Goal: Check status

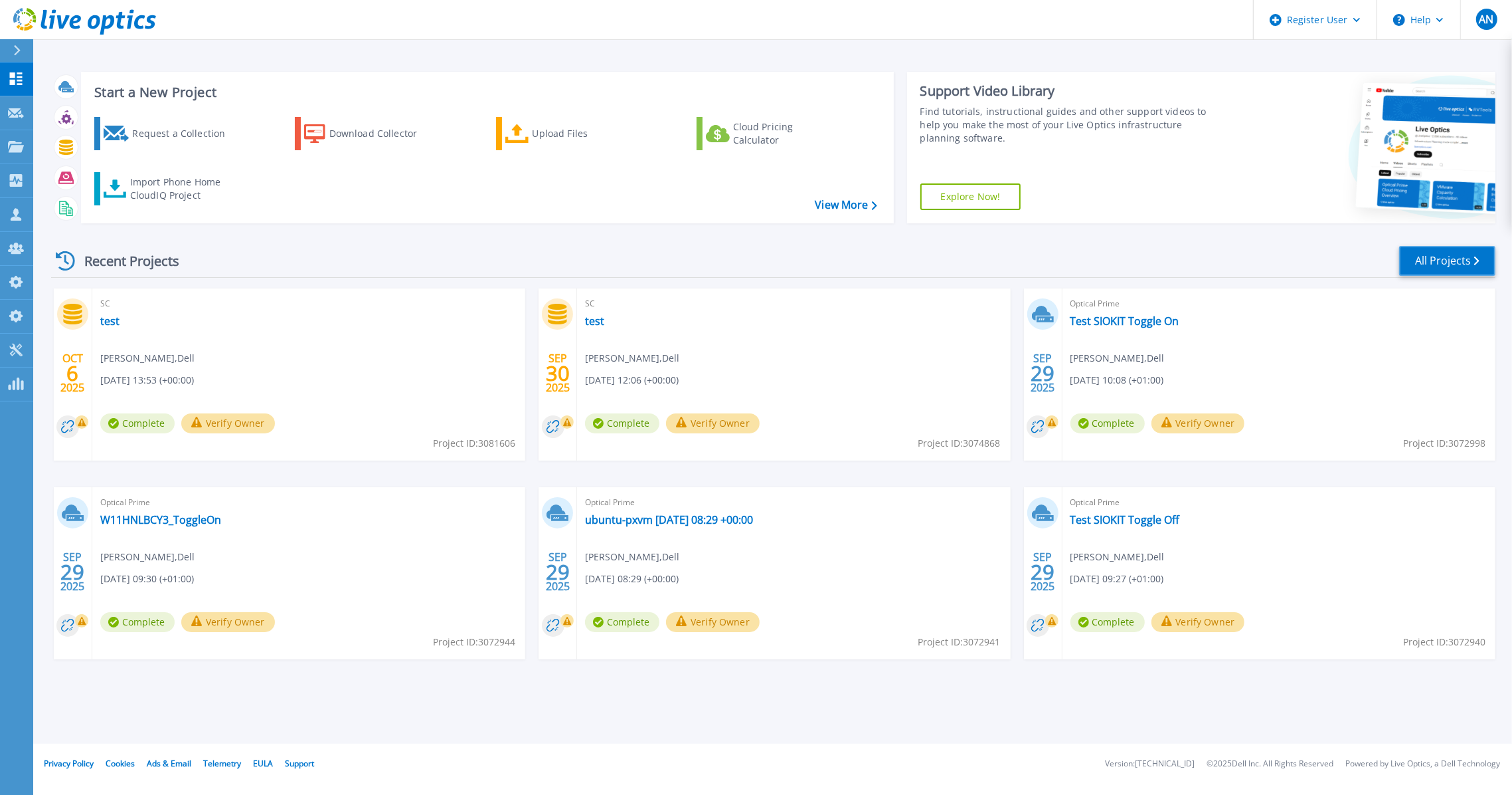
click at [1446, 263] on link "All Projects" at bounding box center [1446, 261] width 97 height 30
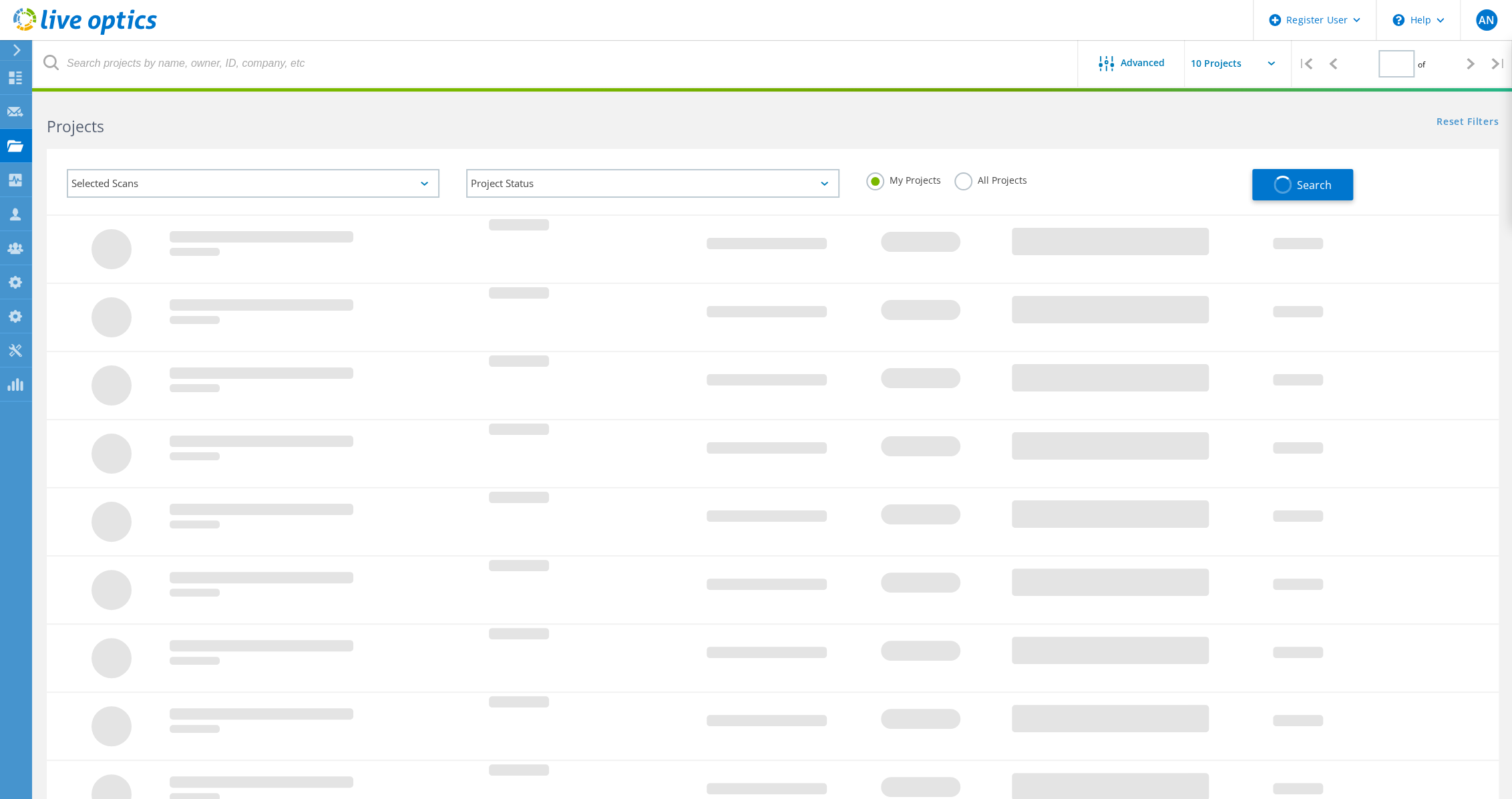
type input "1"
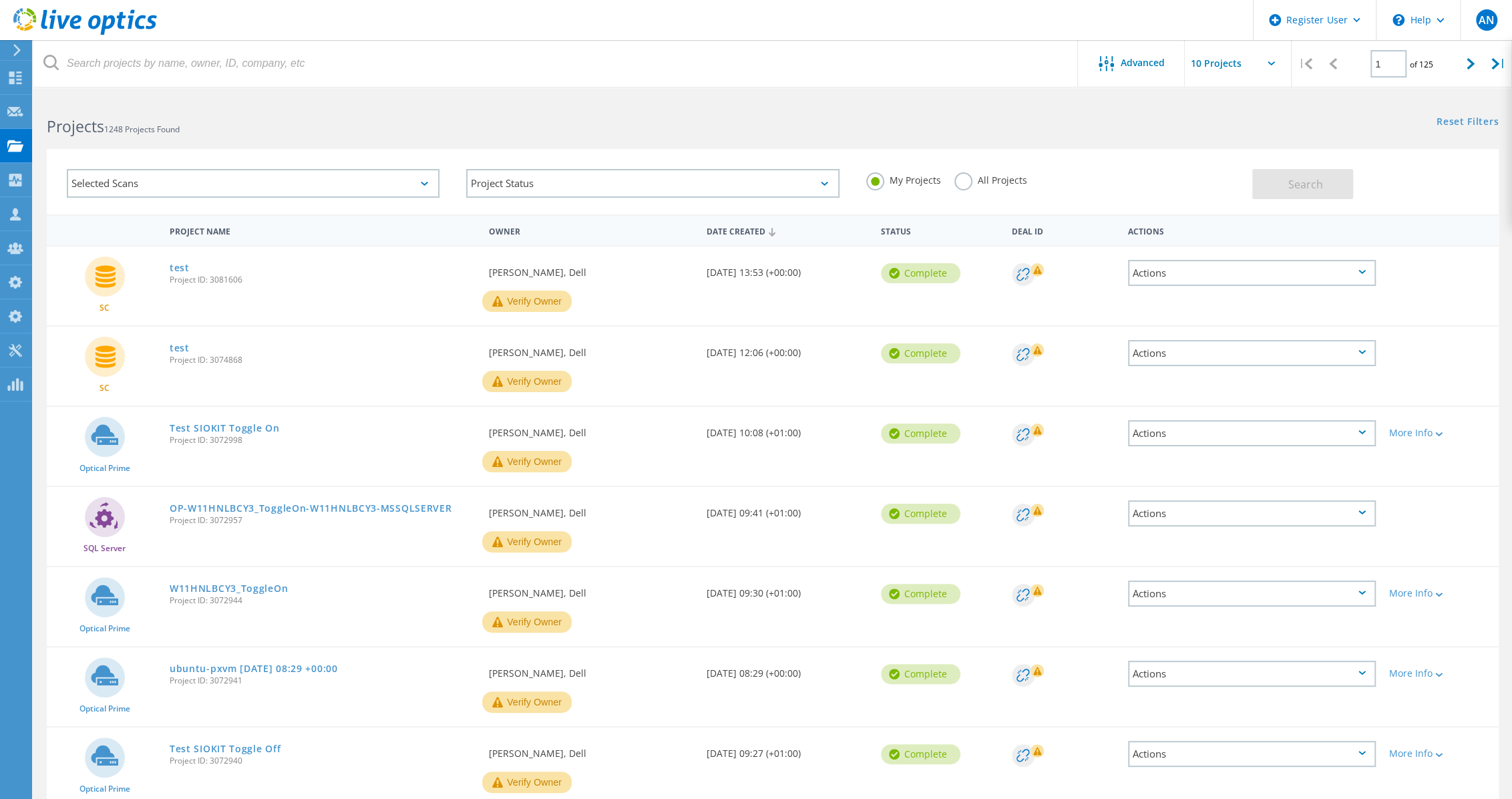
click at [276, 118] on h2 "Projects 1248 Projects Found" at bounding box center [403, 126] width 713 height 22
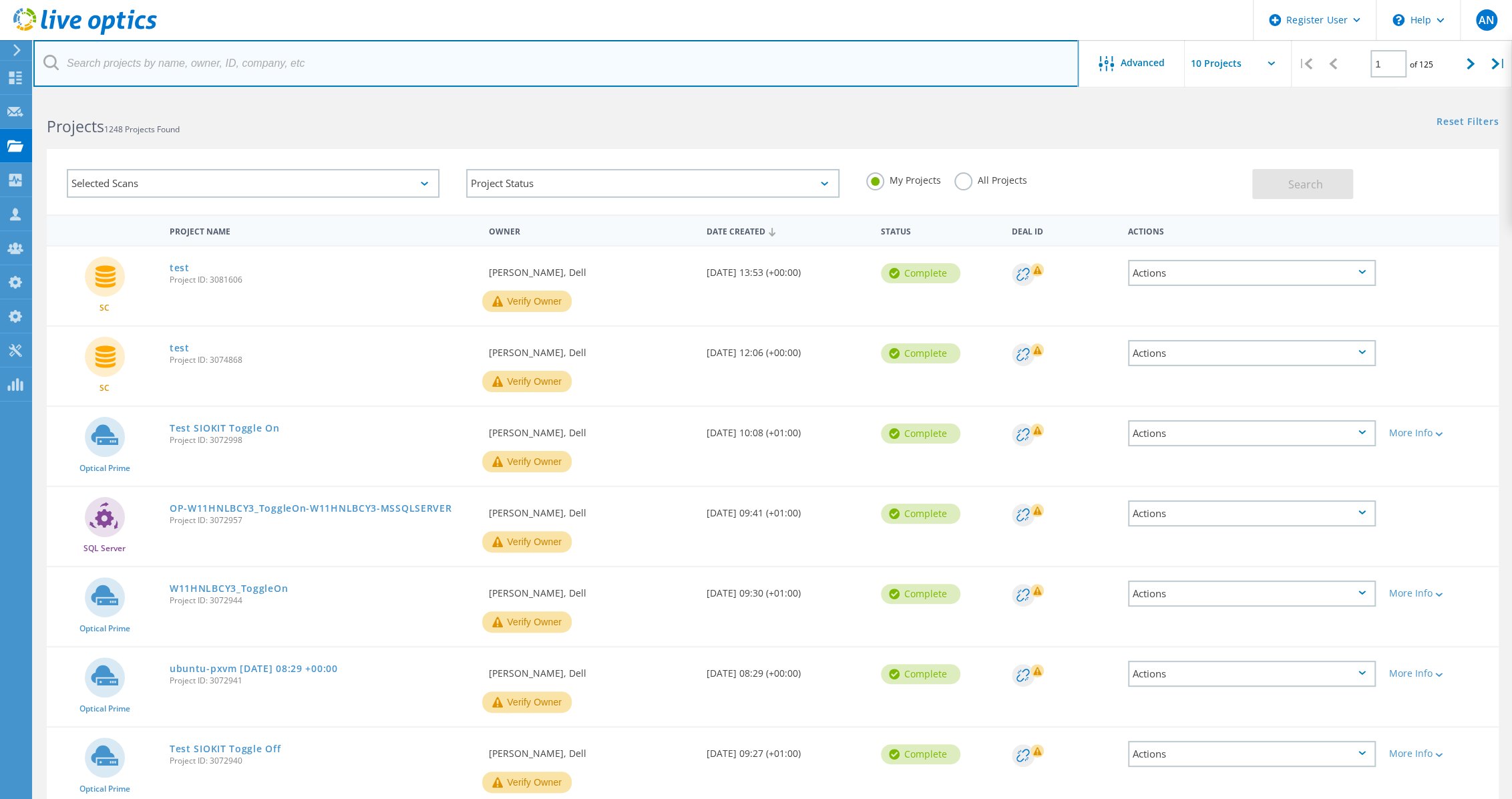
click at [264, 70] on input "text" at bounding box center [555, 63] width 1045 height 46
paste input "3070407"
type input "3070407"
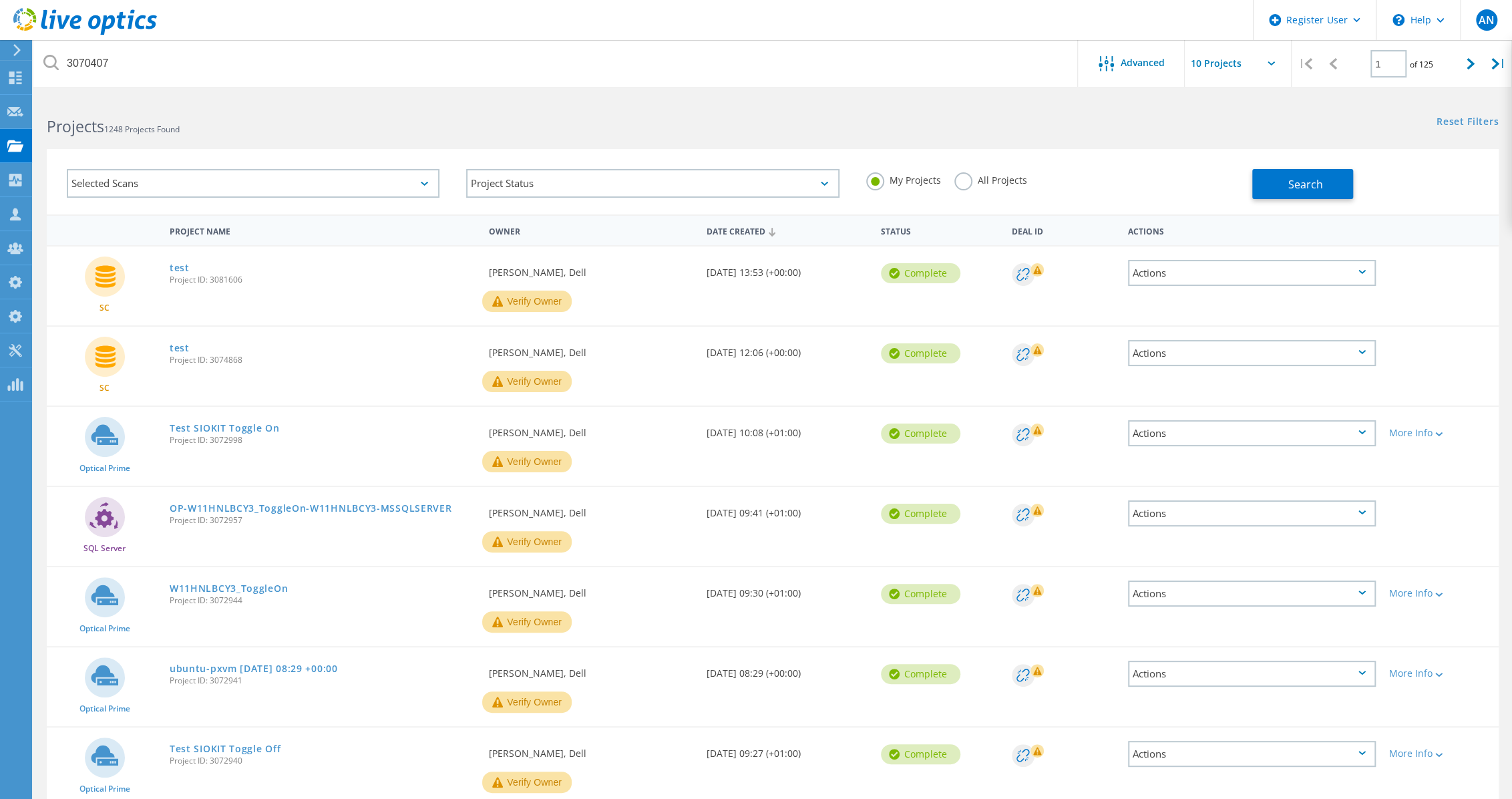
click at [993, 172] on label "All Projects" at bounding box center [991, 178] width 73 height 12
click at [0, 0] on input "All Projects" at bounding box center [0, 0] width 0 height 0
click at [1266, 172] on button "Search" at bounding box center [1303, 184] width 101 height 30
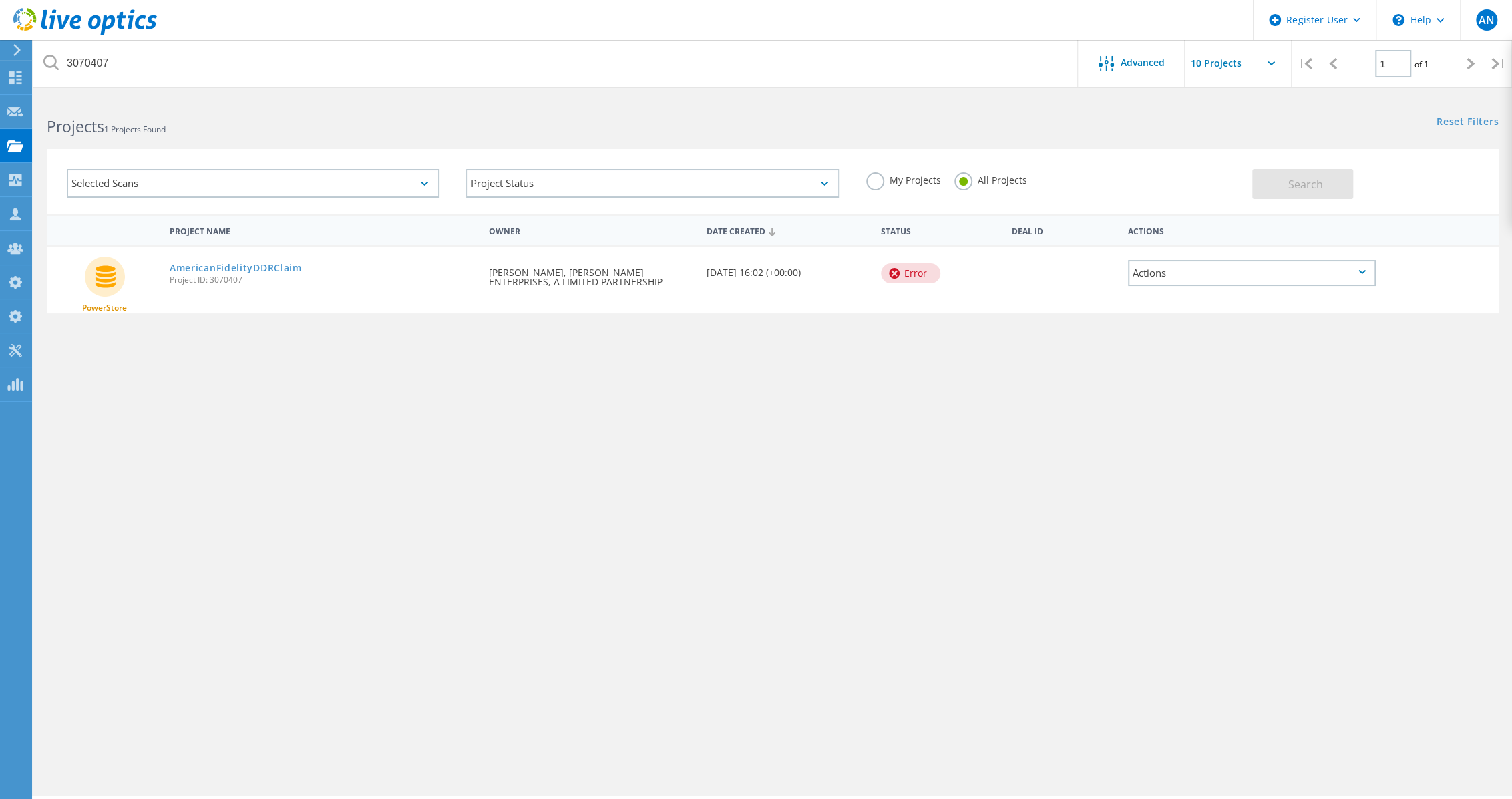
click at [1172, 180] on div "My Projects All Projects" at bounding box center [1052, 180] width 399 height 49
click at [241, 267] on link "AmericanFidelityDDRClaim" at bounding box center [235, 267] width 132 height 9
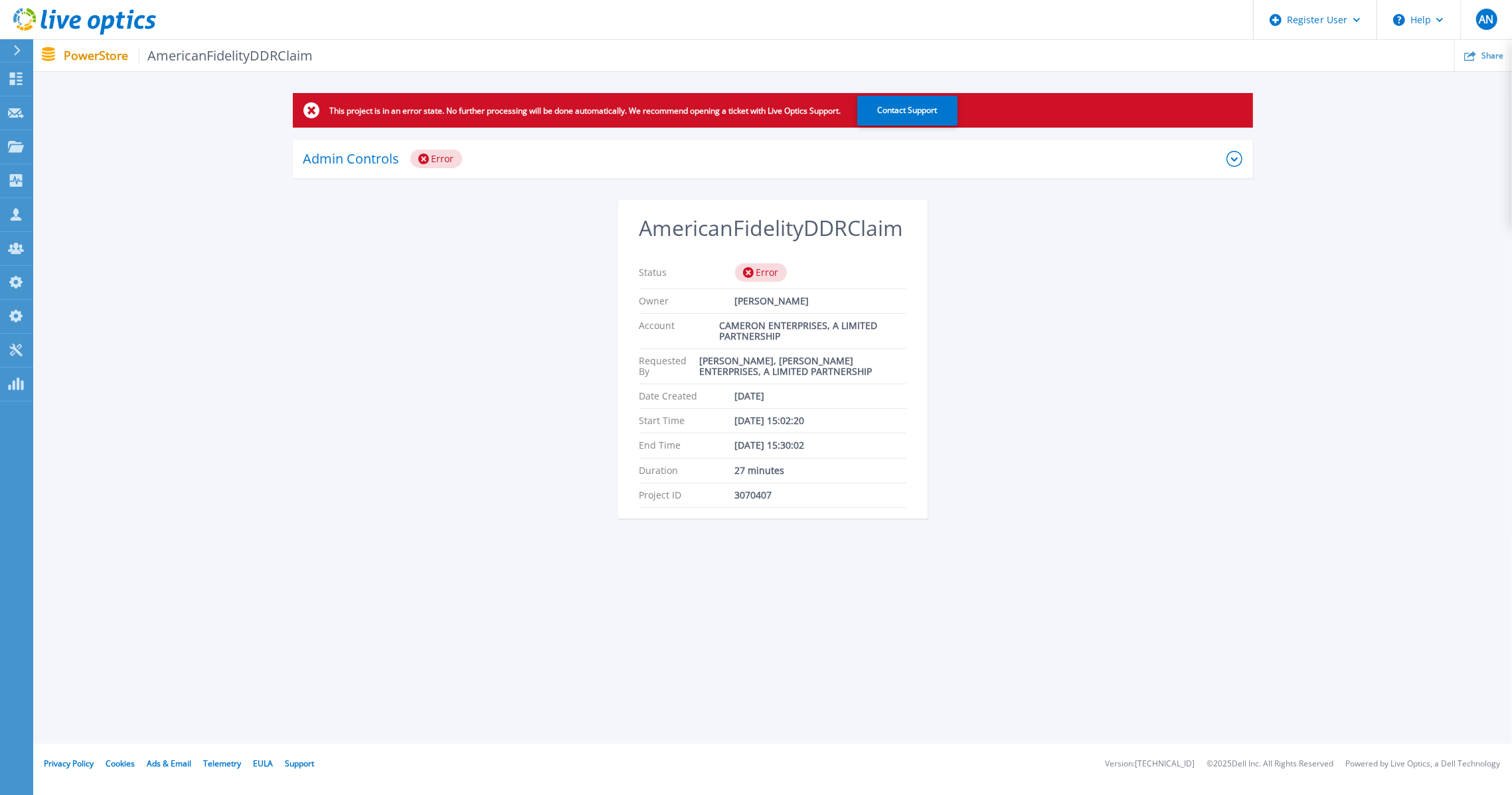
click at [728, 153] on div "Admin Controls Error" at bounding box center [765, 159] width 923 height 19
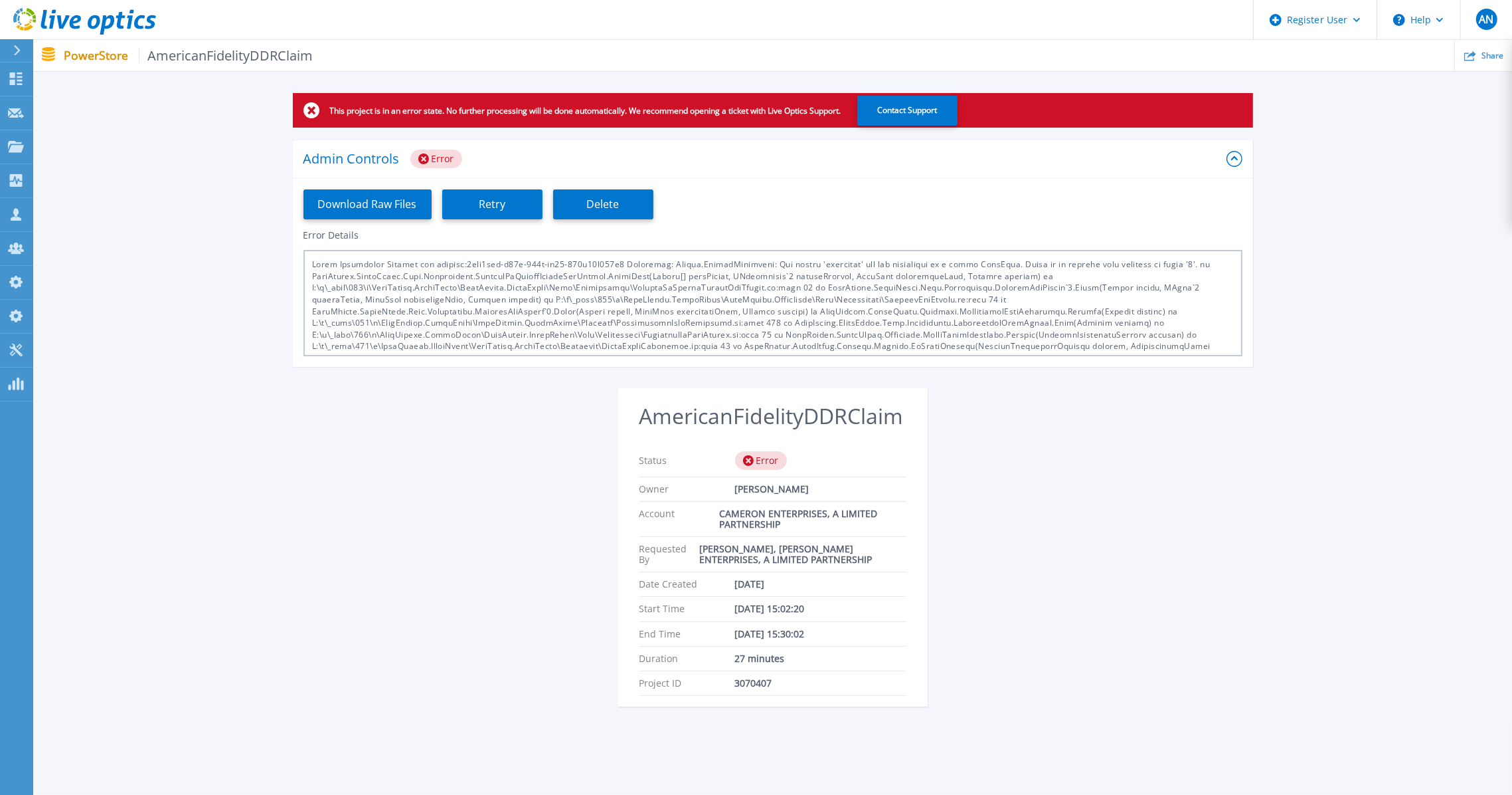
click at [534, 160] on div "Admin Controls Error" at bounding box center [765, 159] width 923 height 19
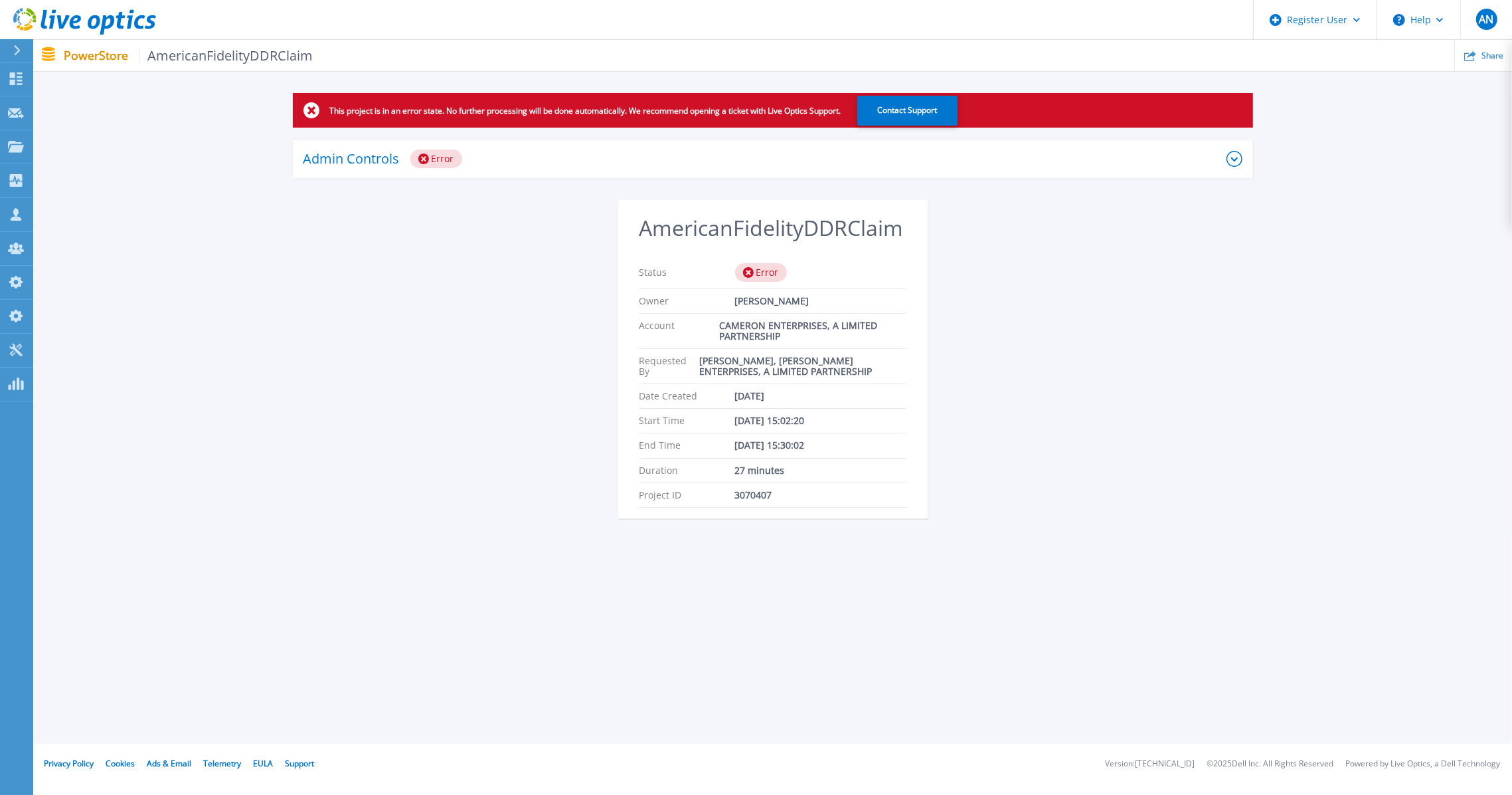
click at [1026, 163] on div "Admin Controls Error" at bounding box center [765, 159] width 923 height 19
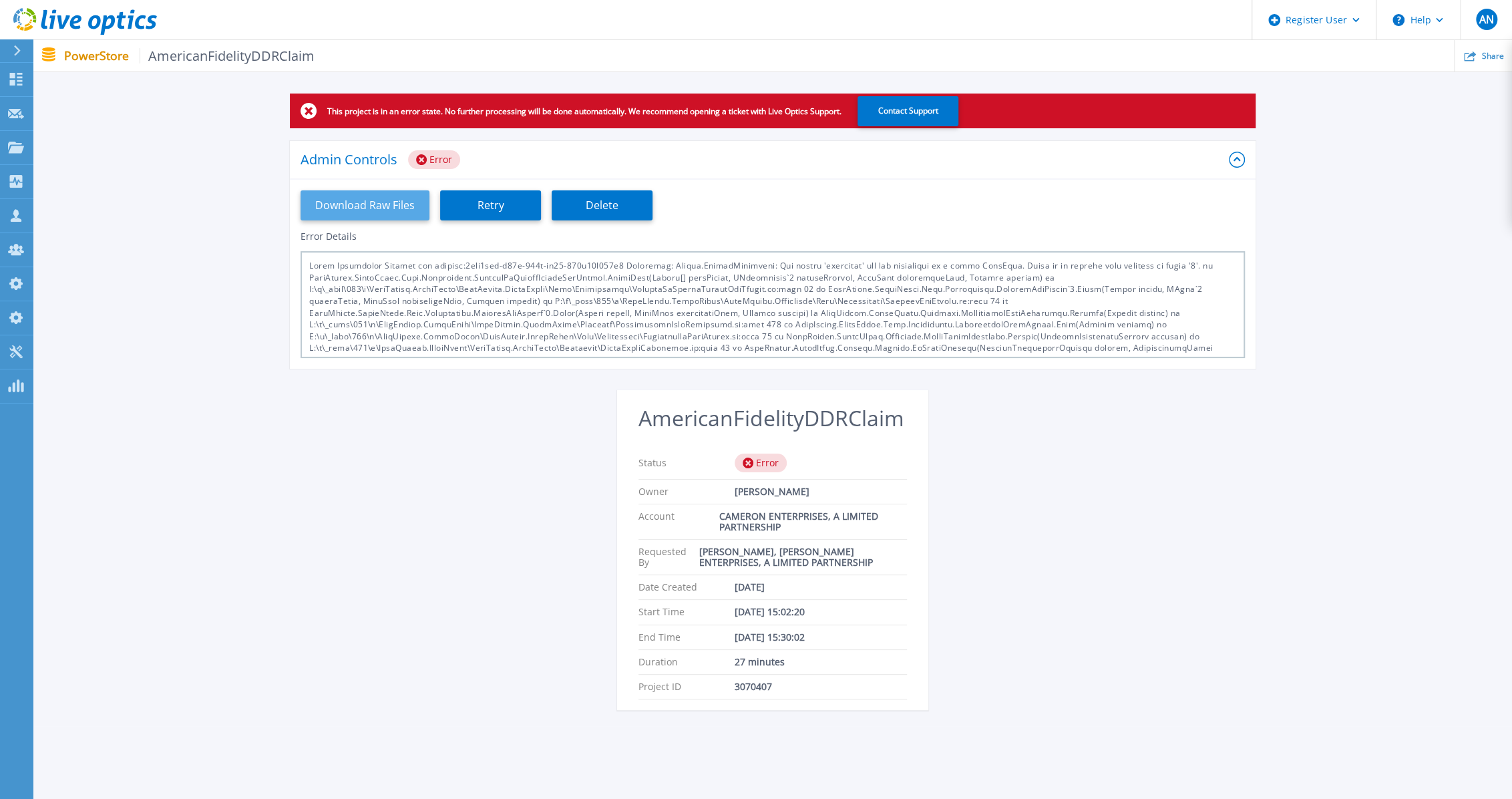
click at [348, 207] on button "Download Raw Files" at bounding box center [364, 206] width 129 height 30
click at [345, 478] on div "This project is in an error state. No further processing will be done automatic…" at bounding box center [772, 410] width 1479 height 632
click at [1369, 325] on div "This project is in an error state. No further processing will be done automatic…" at bounding box center [772, 410] width 1479 height 632
click at [484, 470] on div "This project is in an error state. No further processing will be done automatic…" at bounding box center [772, 410] width 1479 height 632
